Goal: Entertainment & Leisure: Consume media (video, audio)

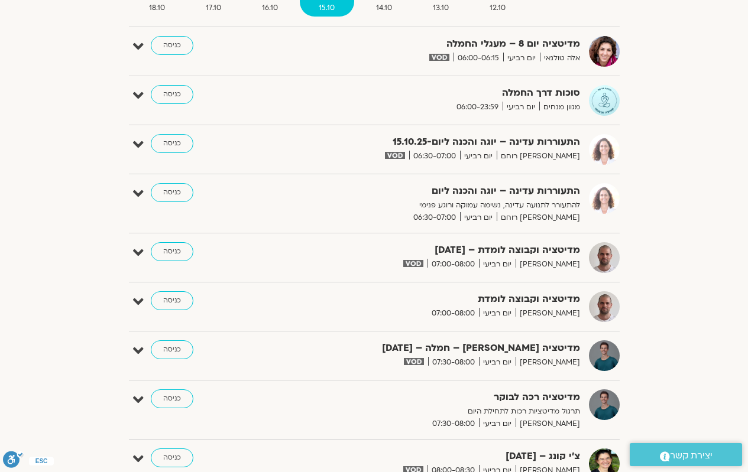
scroll to position [177, 0]
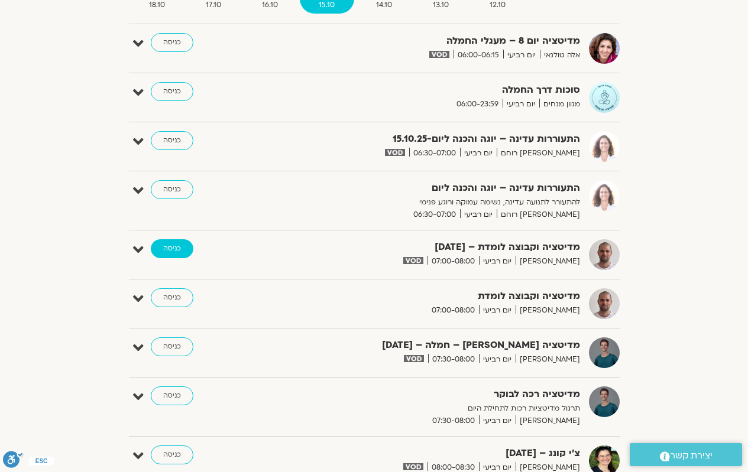
click at [171, 255] on link "כניסה" at bounding box center [172, 248] width 43 height 19
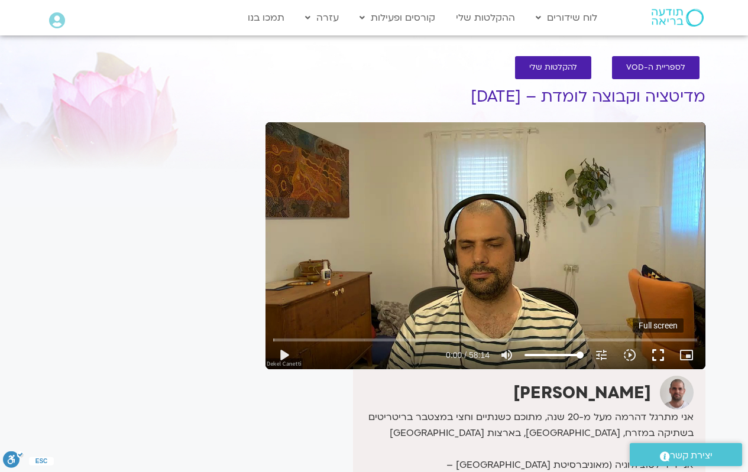
click at [654, 357] on button "fullscreen" at bounding box center [658, 355] width 28 height 28
